Goal: Transaction & Acquisition: Purchase product/service

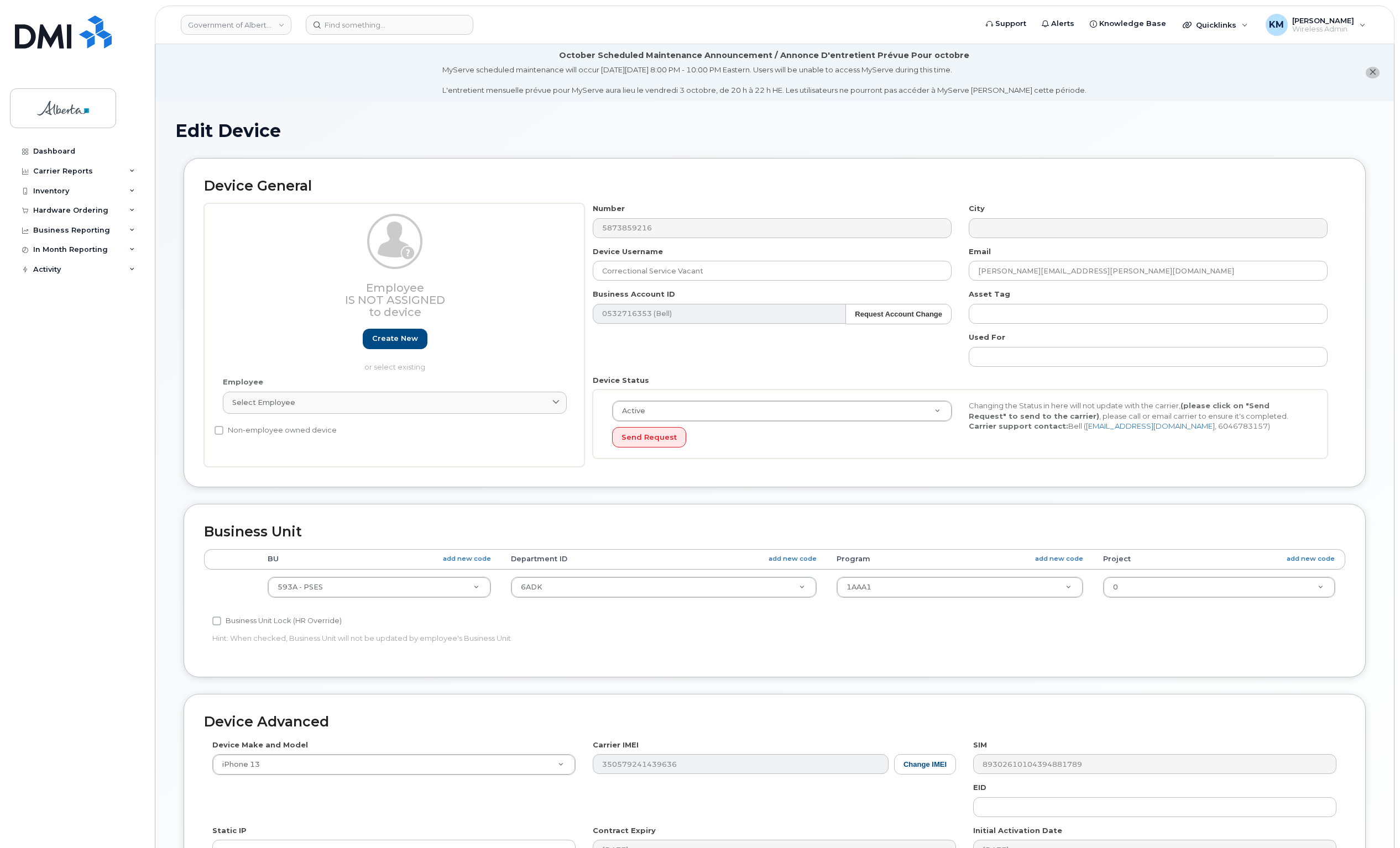
select select "4797682"
click at [66, 145] on link "Dashboard" at bounding box center [77, 151] width 134 height 20
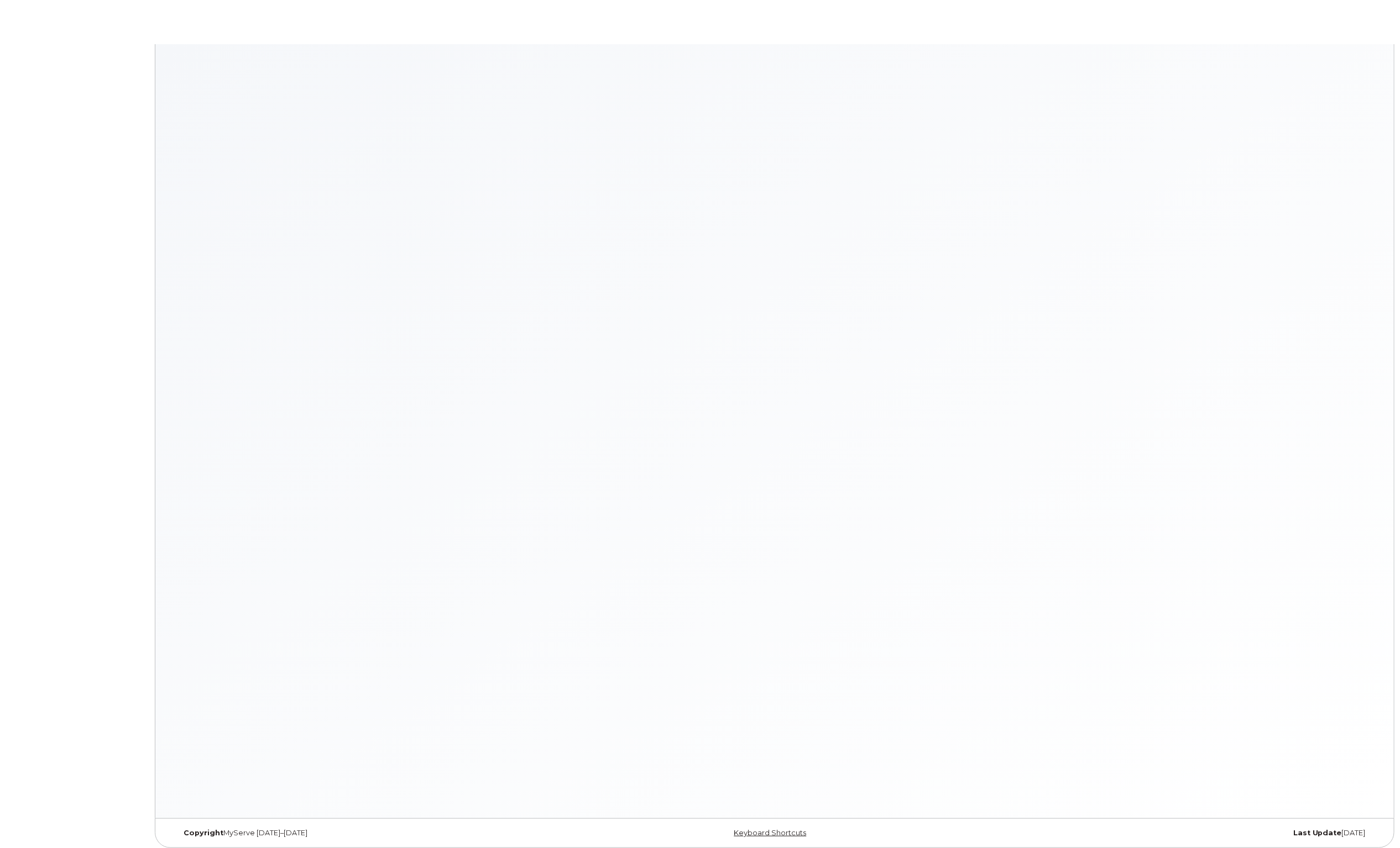
click at [66, 148] on body "× × Keyboard Shortcuts Help ? Show this modal Navigation G D Go to devices G I …" at bounding box center [700, 427] width 1400 height 854
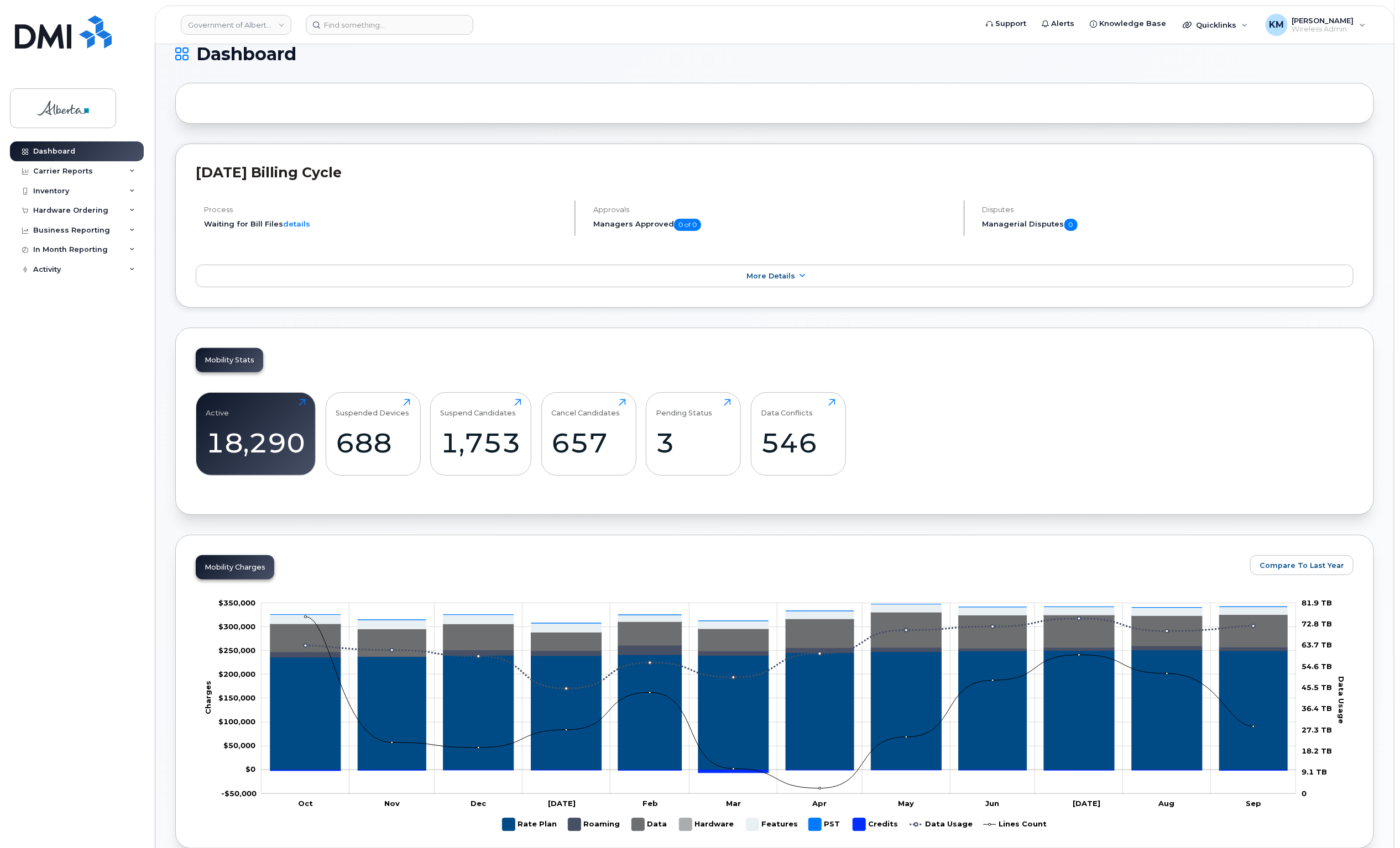
scroll to position [69, 0]
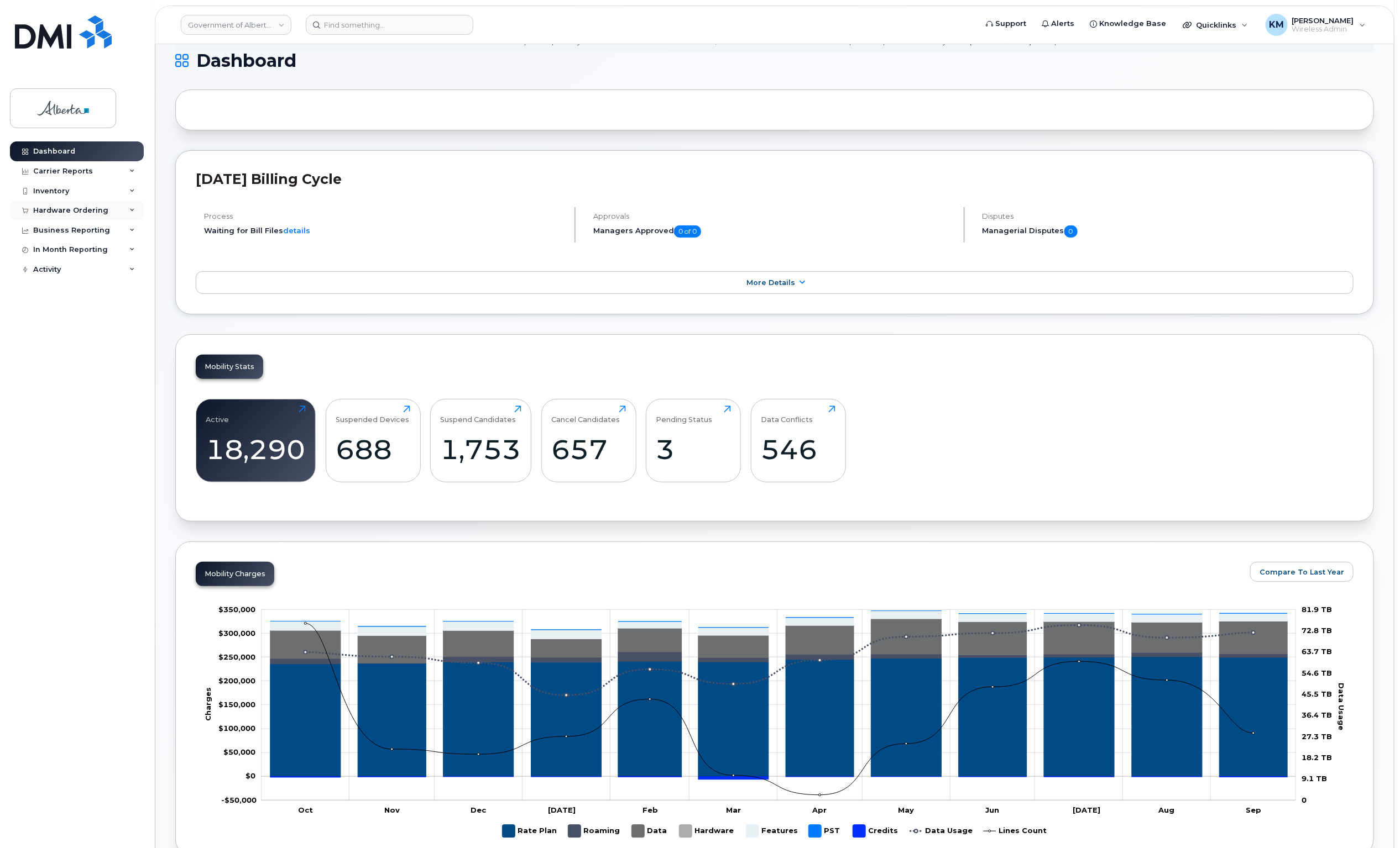
click at [91, 208] on div "Hardware Ordering" at bounding box center [70, 210] width 75 height 9
click at [44, 253] on div "Orders" at bounding box center [51, 251] width 27 height 10
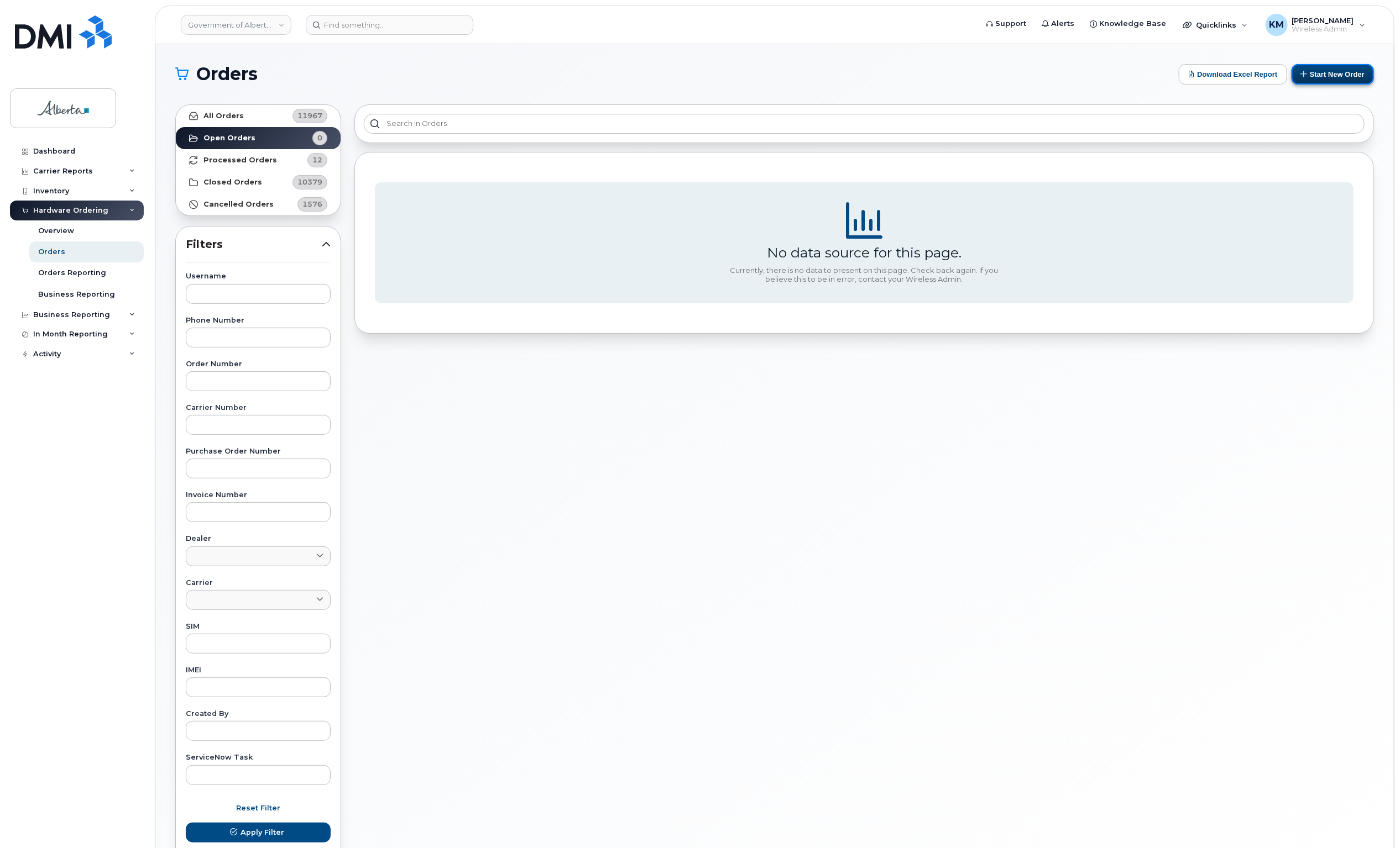
click at [1347, 70] on button "Start New Order" at bounding box center [1332, 75] width 83 height 21
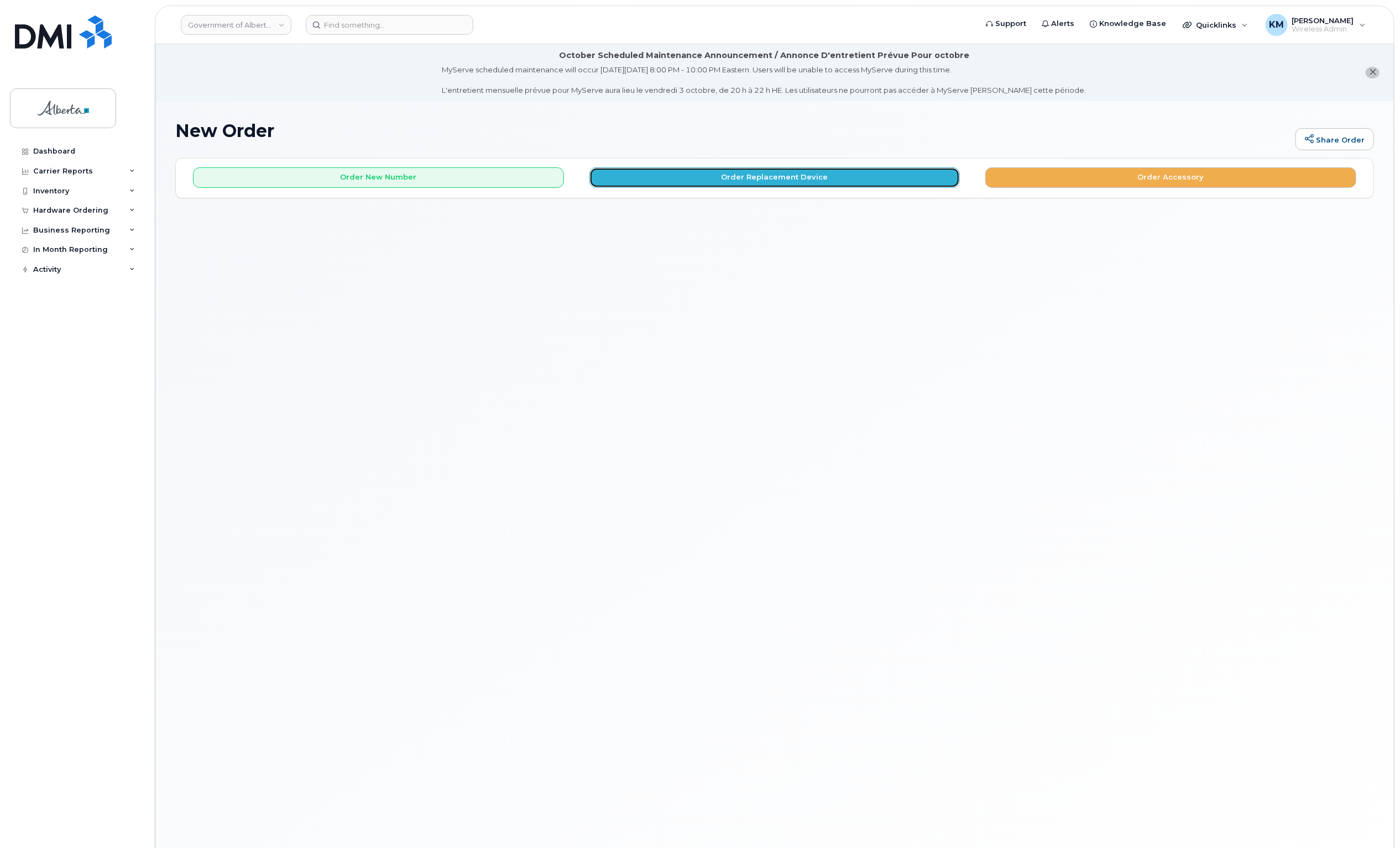
click at [724, 177] on button "Order Replacement Device" at bounding box center [774, 177] width 371 height 21
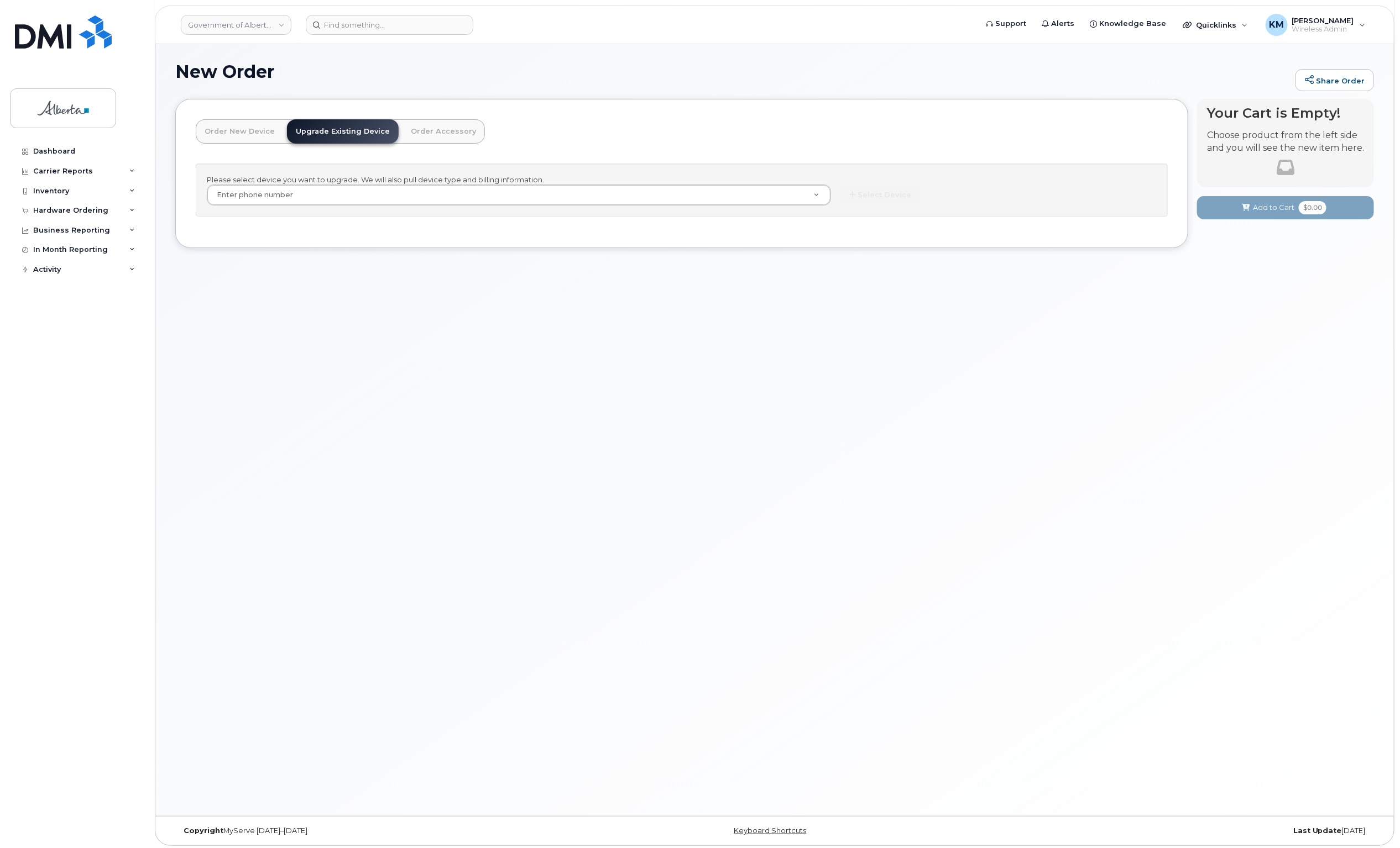
scroll to position [62, 0]
click at [261, 154] on div "Order New Device Upgrade Existing Device Order Accessory Order new device and n…" at bounding box center [340, 138] width 289 height 44
click at [223, 127] on link "Order New Device" at bounding box center [239, 129] width 88 height 24
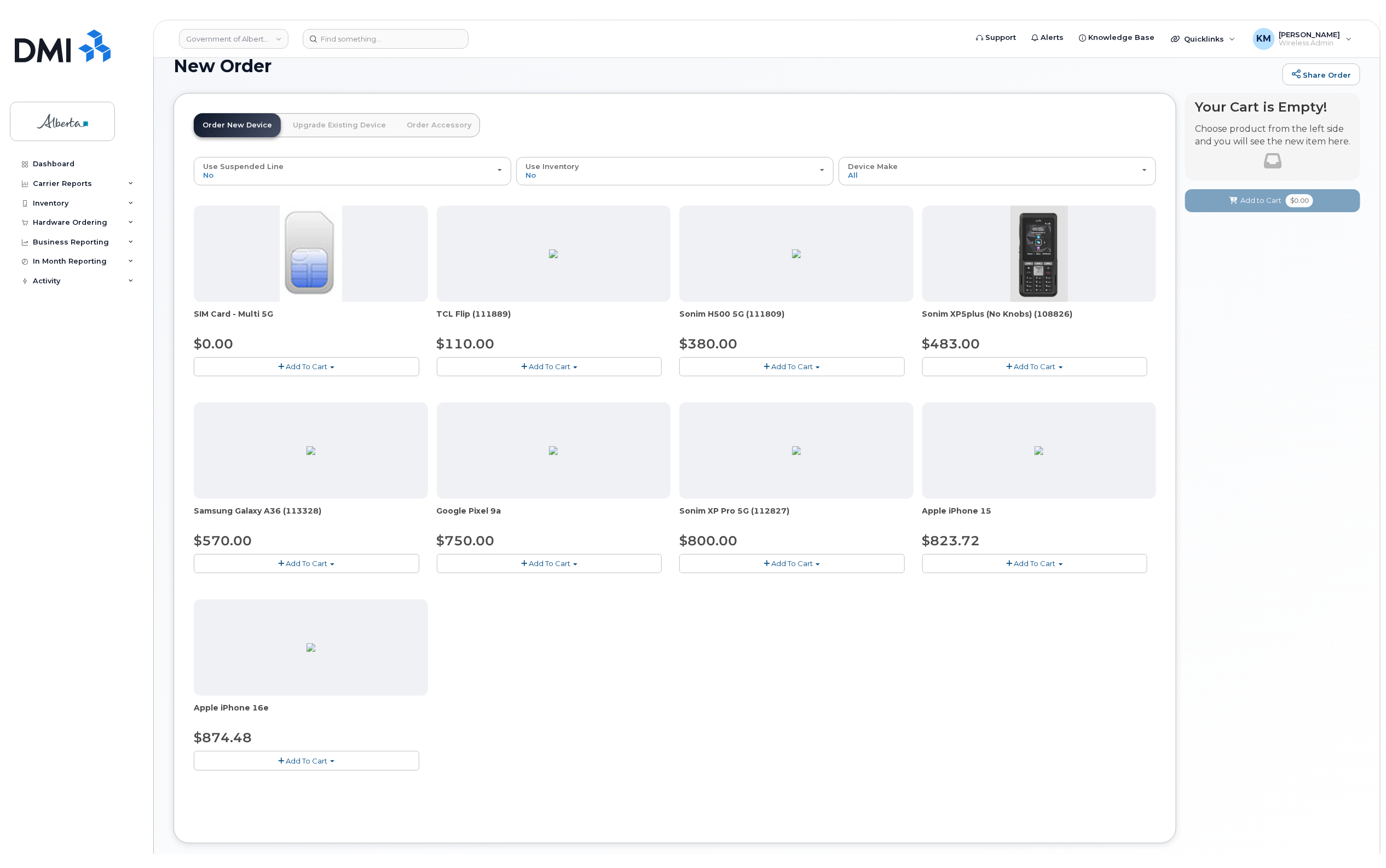
scroll to position [71, 0]
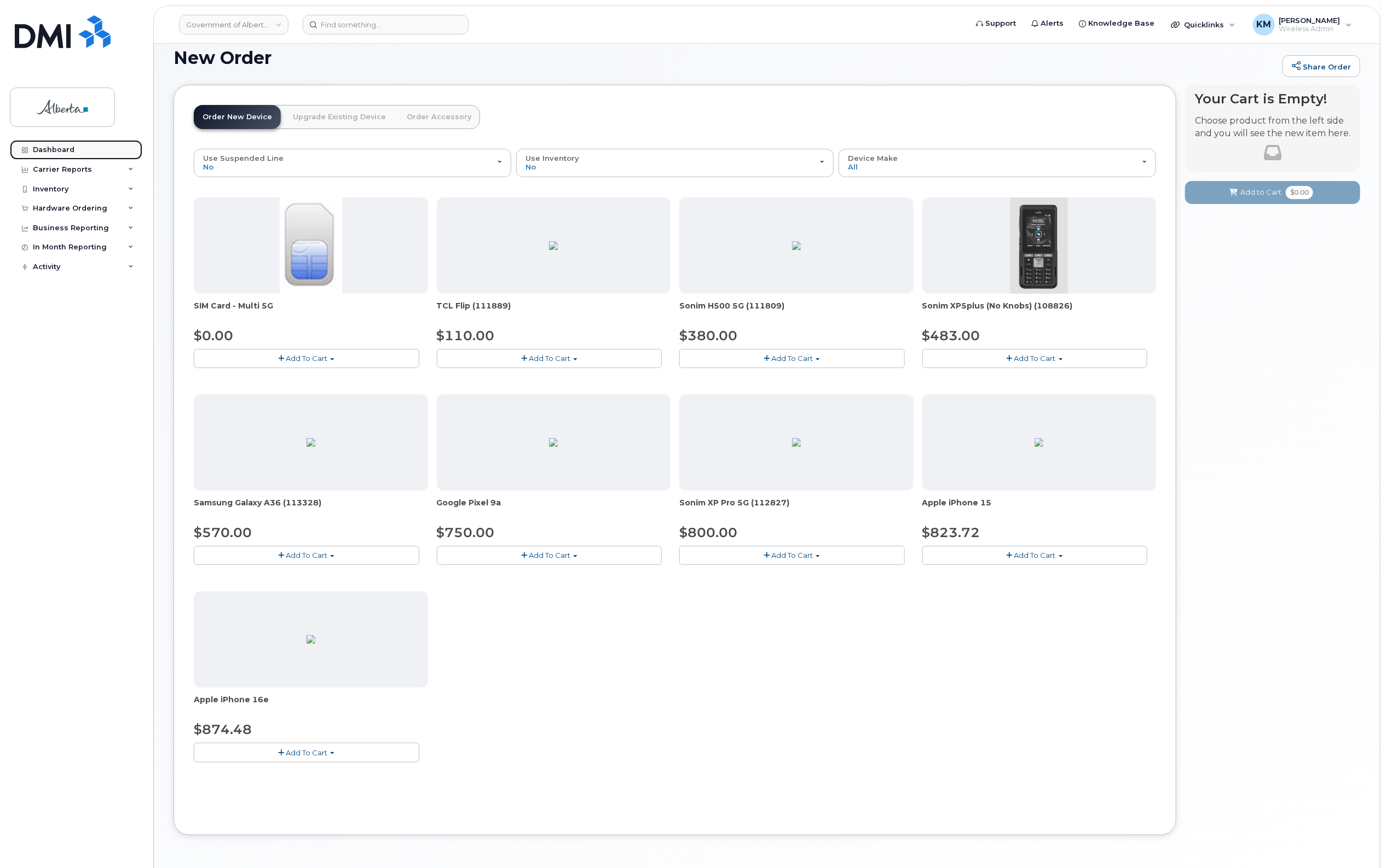
click at [80, 148] on link "Dashboard" at bounding box center [76, 150] width 133 height 20
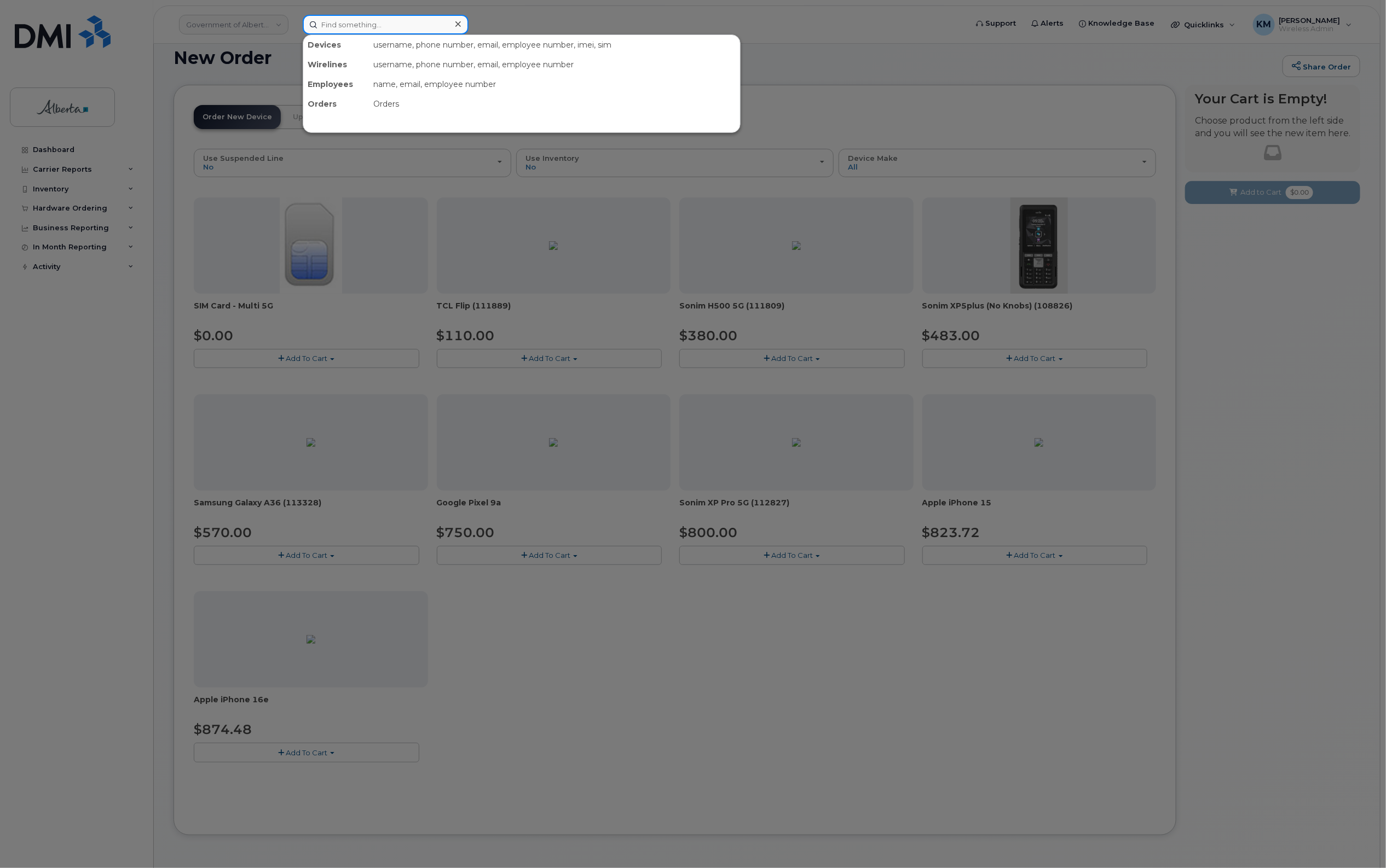
click at [372, 29] on input at bounding box center [385, 24] width 165 height 20
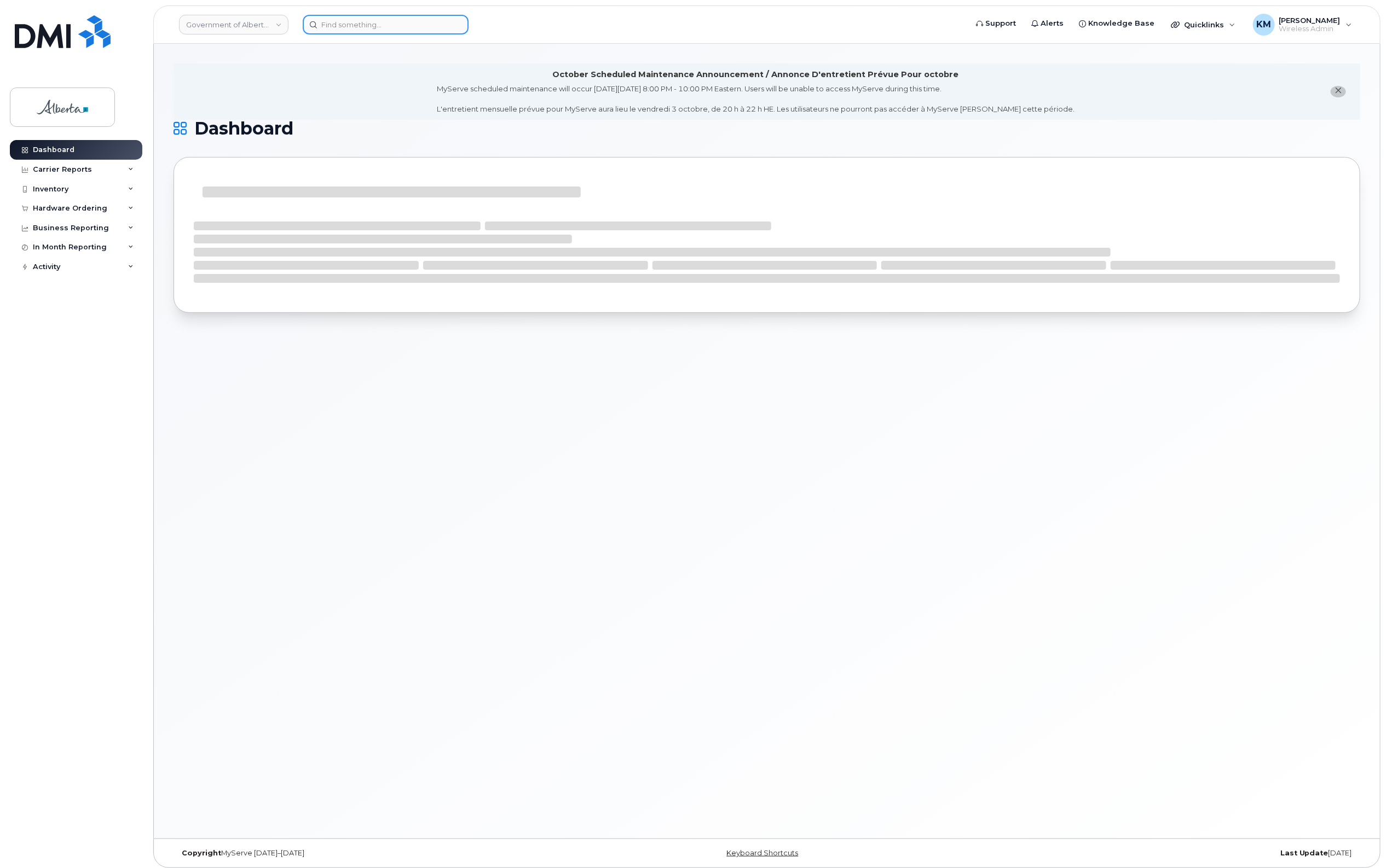
click at [372, 29] on input at bounding box center [385, 24] width 165 height 20
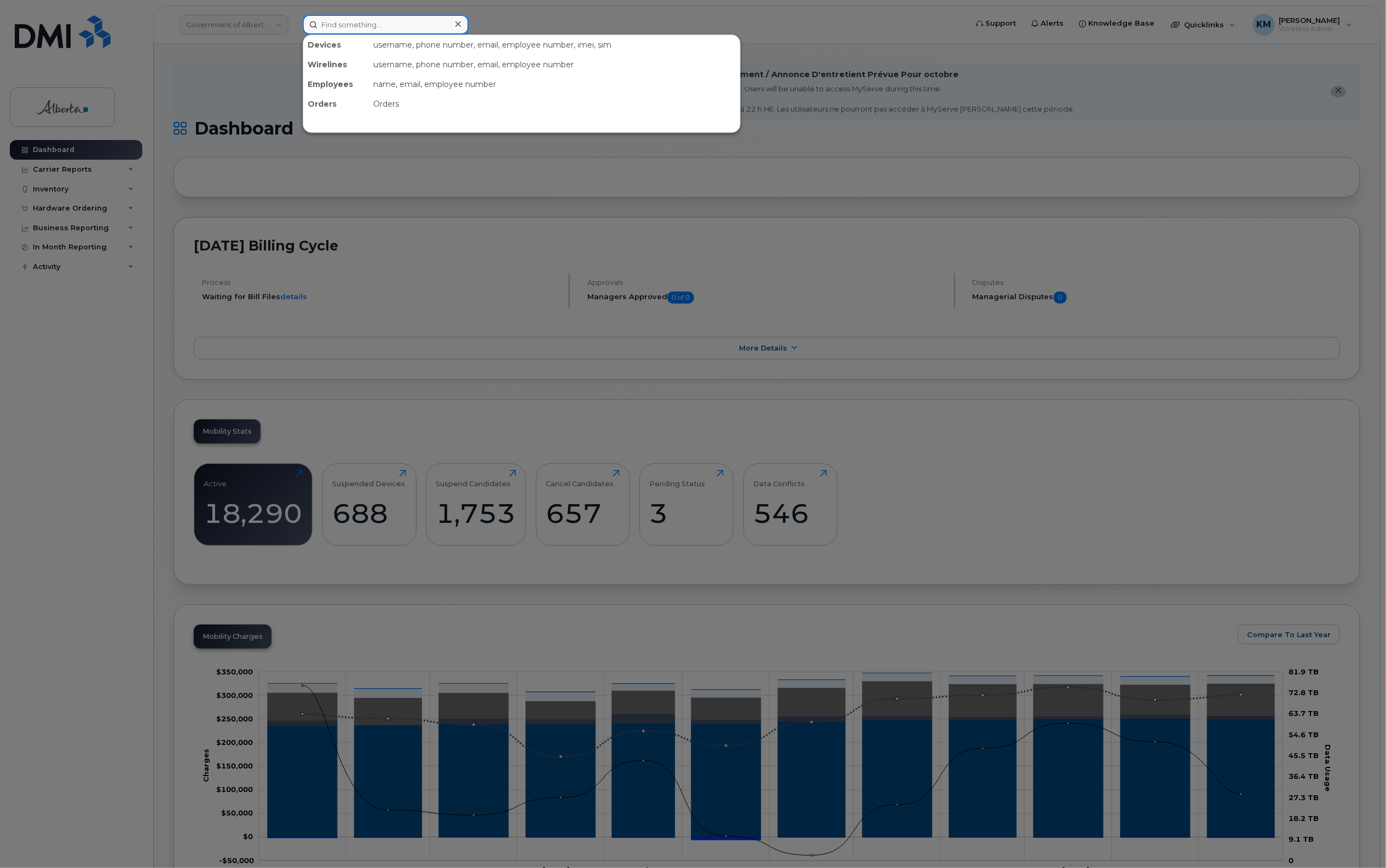
click at [376, 23] on input at bounding box center [385, 24] width 165 height 20
